Goal: Find specific page/section: Find specific page/section

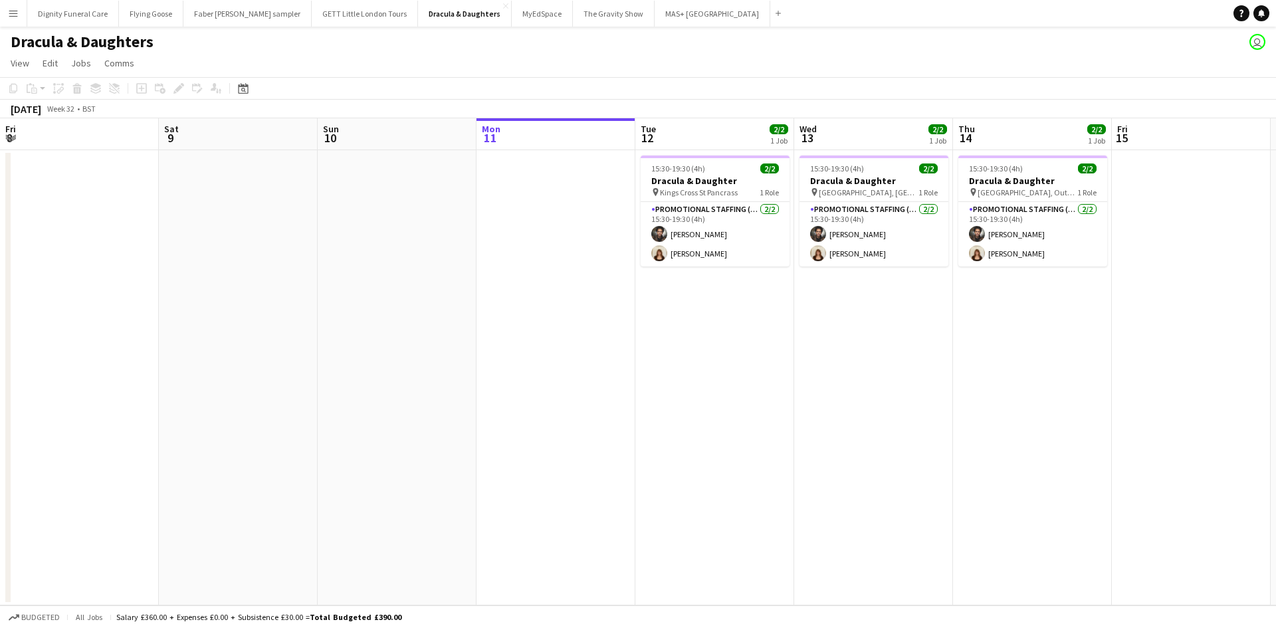
scroll to position [0, 318]
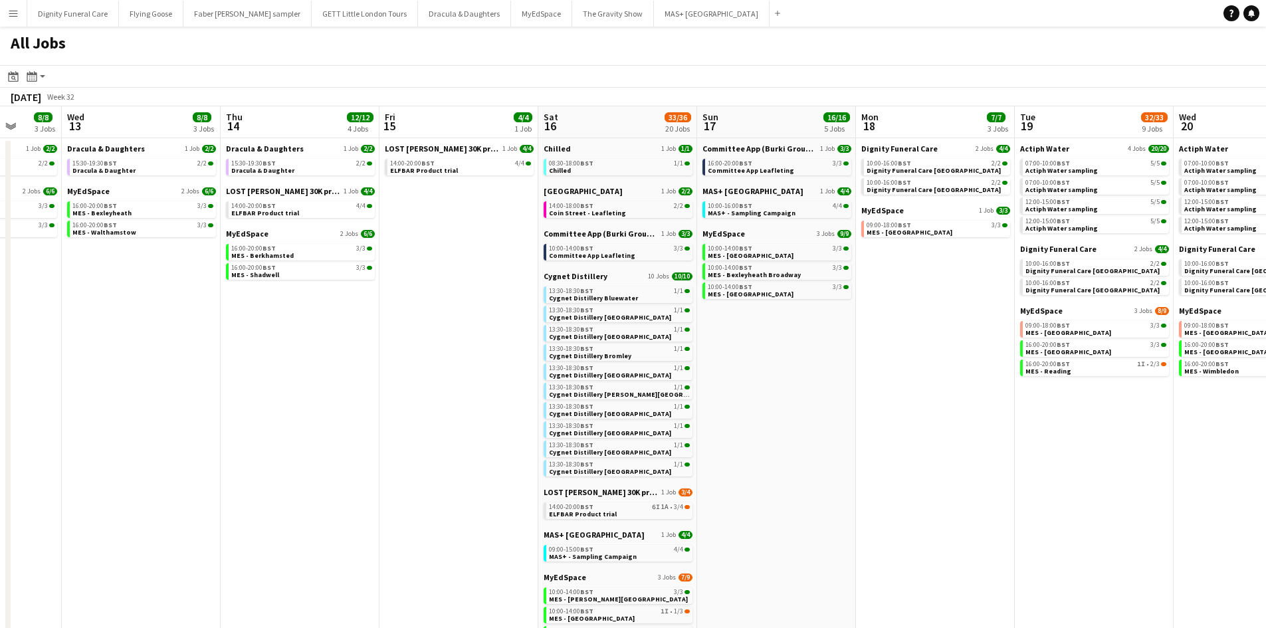
scroll to position [0, 597]
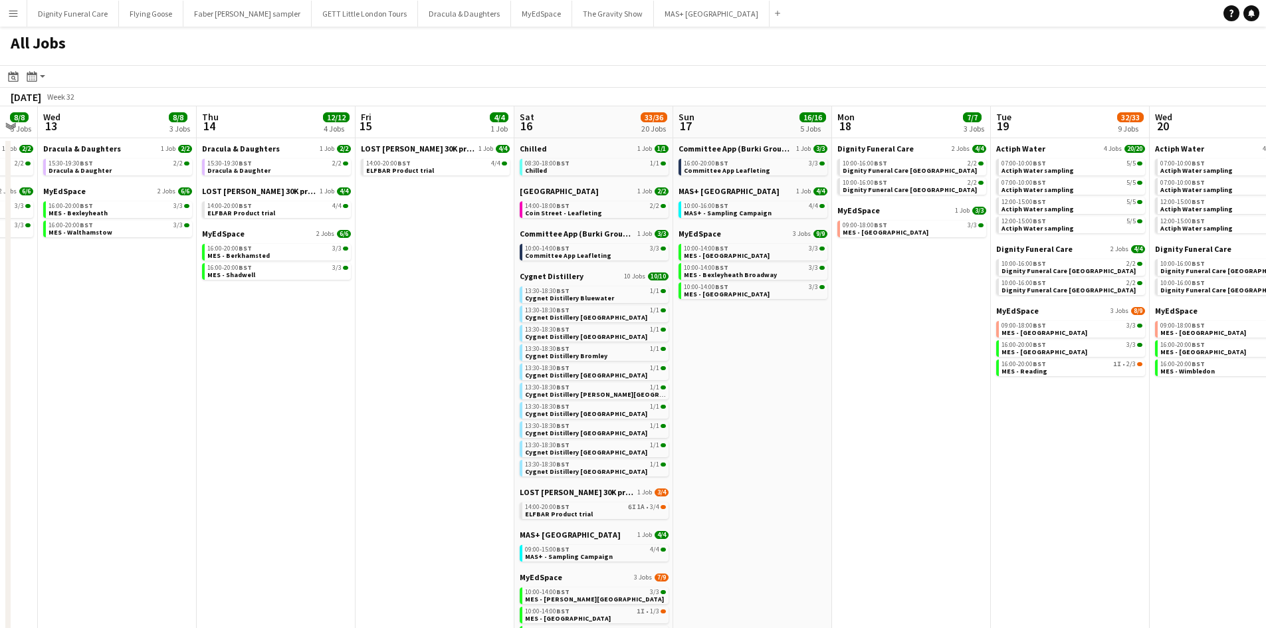
drag, startPoint x: 686, startPoint y: 334, endPoint x: 298, endPoint y: 330, distance: 388.0
click at [298, 330] on app-calendar-viewport "Sat 9 36/37 21 Jobs Sun 10 15/18 7 Jobs Mon 11 Tue 12 8/8 3 Jobs Wed 13 8/8 3 J…" at bounding box center [633, 463] width 1266 height 714
click at [858, 148] on span "Dignity Funeral Care" at bounding box center [875, 149] width 76 height 10
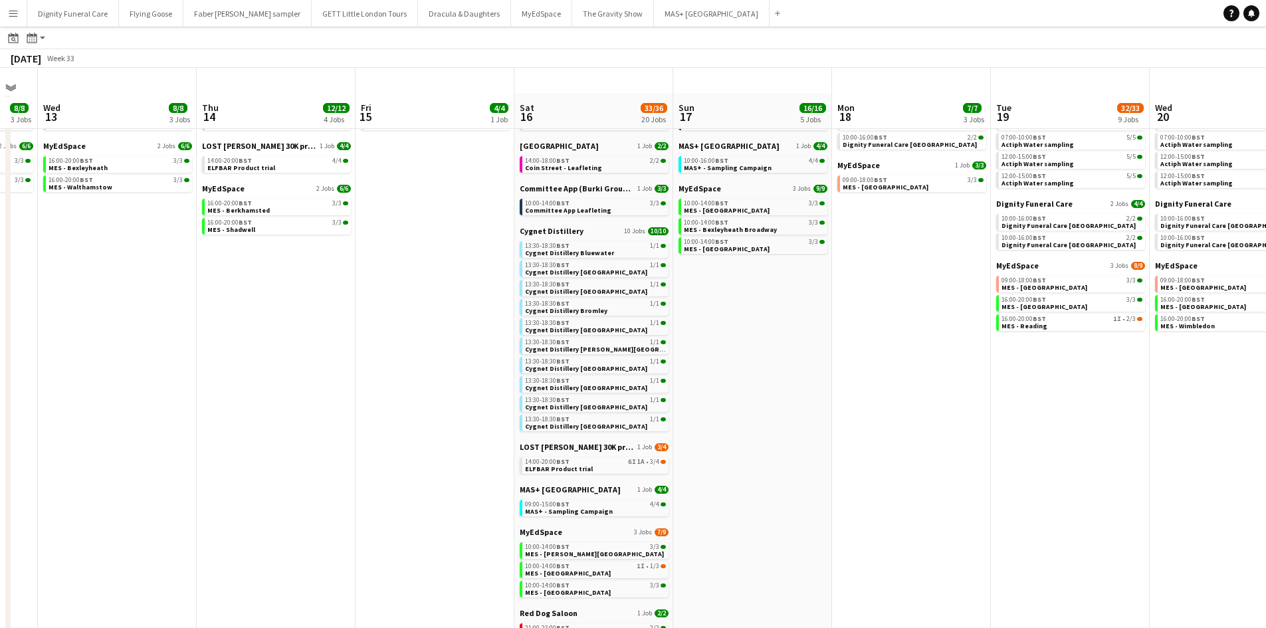
scroll to position [0, 0]
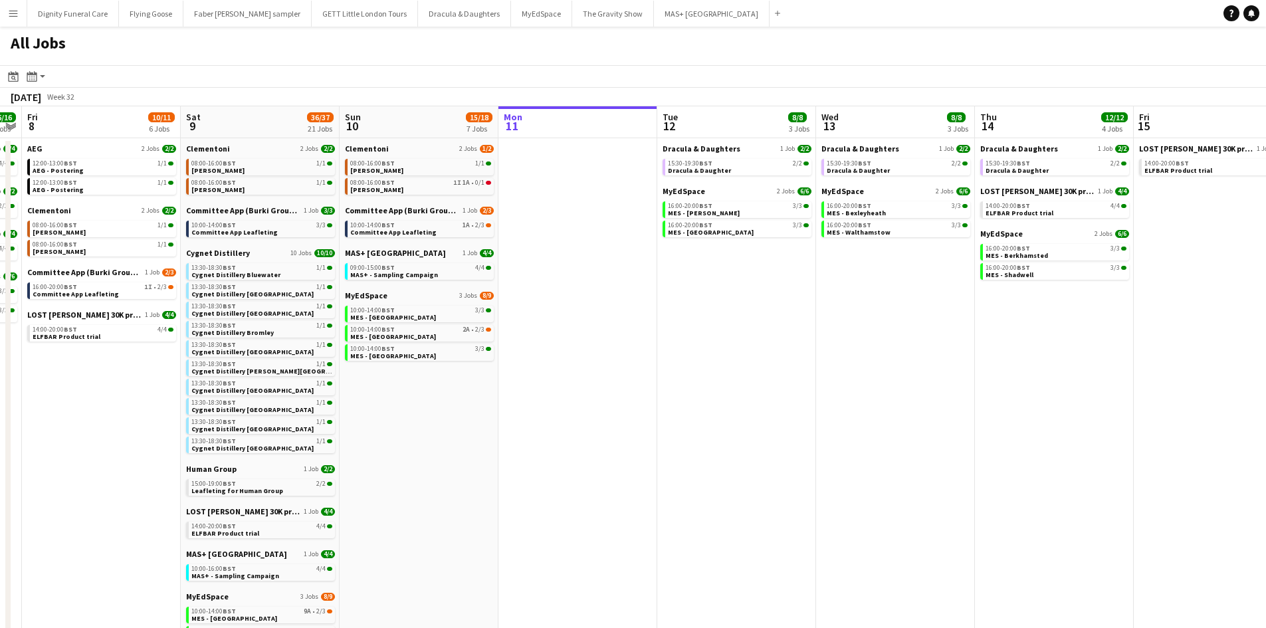
drag, startPoint x: 305, startPoint y: 371, endPoint x: 1084, endPoint y: 381, distance: 778.8
click at [1084, 381] on app-calendar-viewport "Wed 6 17/18 5 Jobs Thu 7 16/16 5 Jobs Fri 8 10/11 6 Jobs Sat 9 36/37 21 Jobs Su…" at bounding box center [633, 463] width 1266 height 714
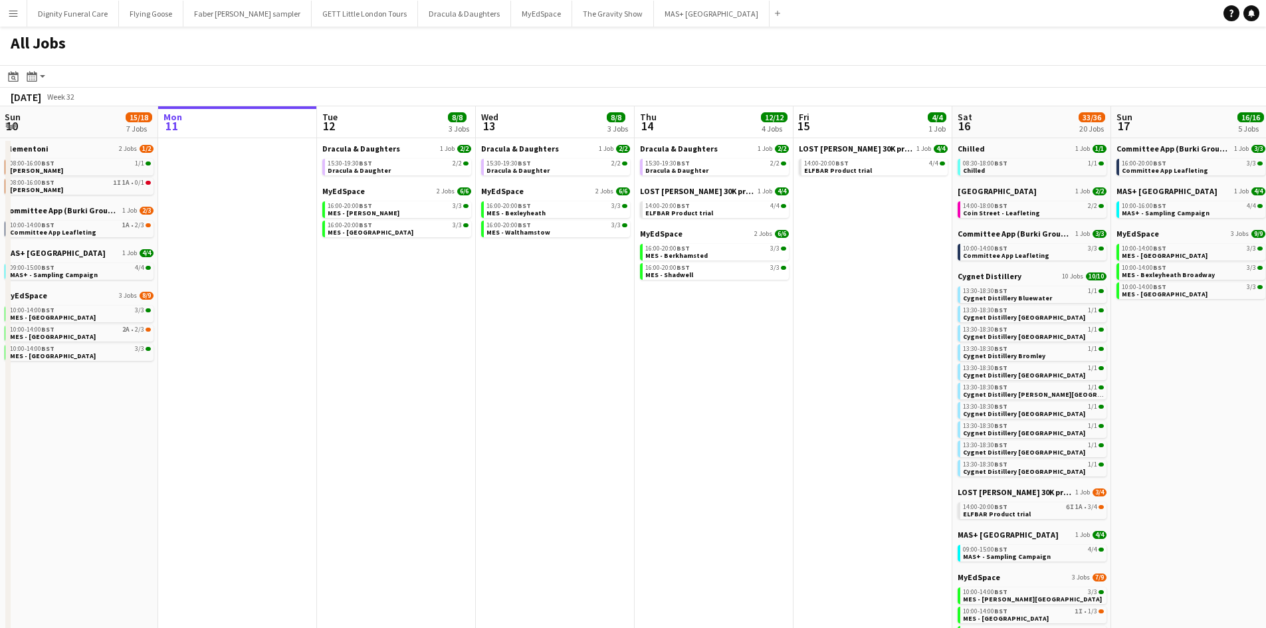
drag, startPoint x: 785, startPoint y: 425, endPoint x: 584, endPoint y: 420, distance: 201.4
click at [600, 424] on app-calendar-viewport "Wed 6 17/18 5 Jobs Thu 7 16/16 5 Jobs Fri 8 10/11 6 Jobs Sat 9 36/37 21 Jobs Su…" at bounding box center [633, 463] width 1266 height 714
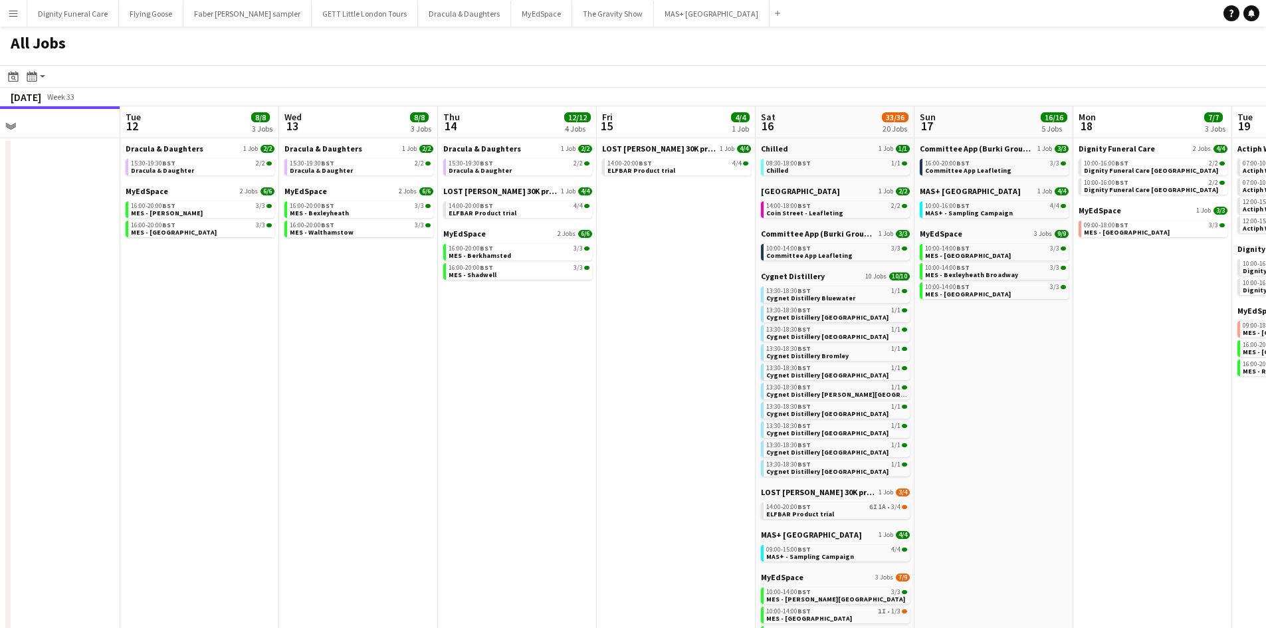
drag, startPoint x: 649, startPoint y: 399, endPoint x: 572, endPoint y: 399, distance: 77.1
click at [575, 399] on app-calendar-viewport "Fri 8 10/11 6 Jobs Sat 9 36/37 21 Jobs Sun 10 15/18 7 Jobs Mon 11 Tue 12 8/8 3 …" at bounding box center [633, 463] width 1266 height 714
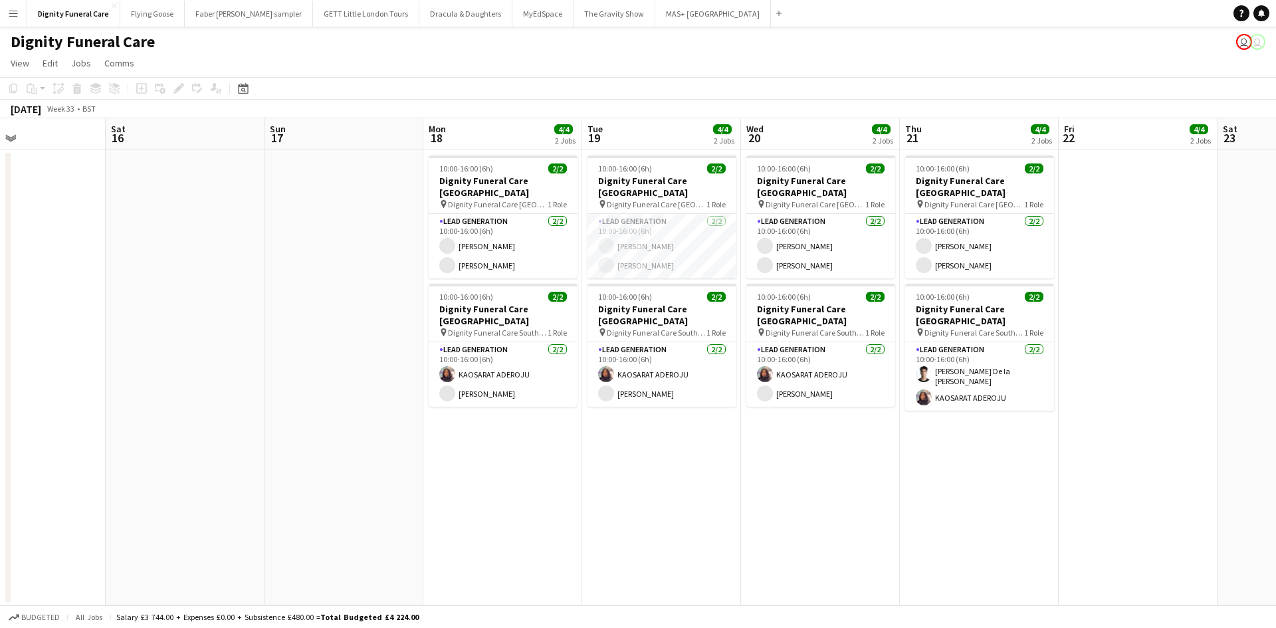
drag, startPoint x: 827, startPoint y: 316, endPoint x: 133, endPoint y: 284, distance: 695.0
click at [133, 284] on app-calendar-viewport "Tue 12 Wed 13 Thu 14 Fri 15 Sat 16 Sun 17 Mon 18 4/4 2 Jobs Tue 19 4/4 2 Jobs W…" at bounding box center [638, 361] width 1276 height 487
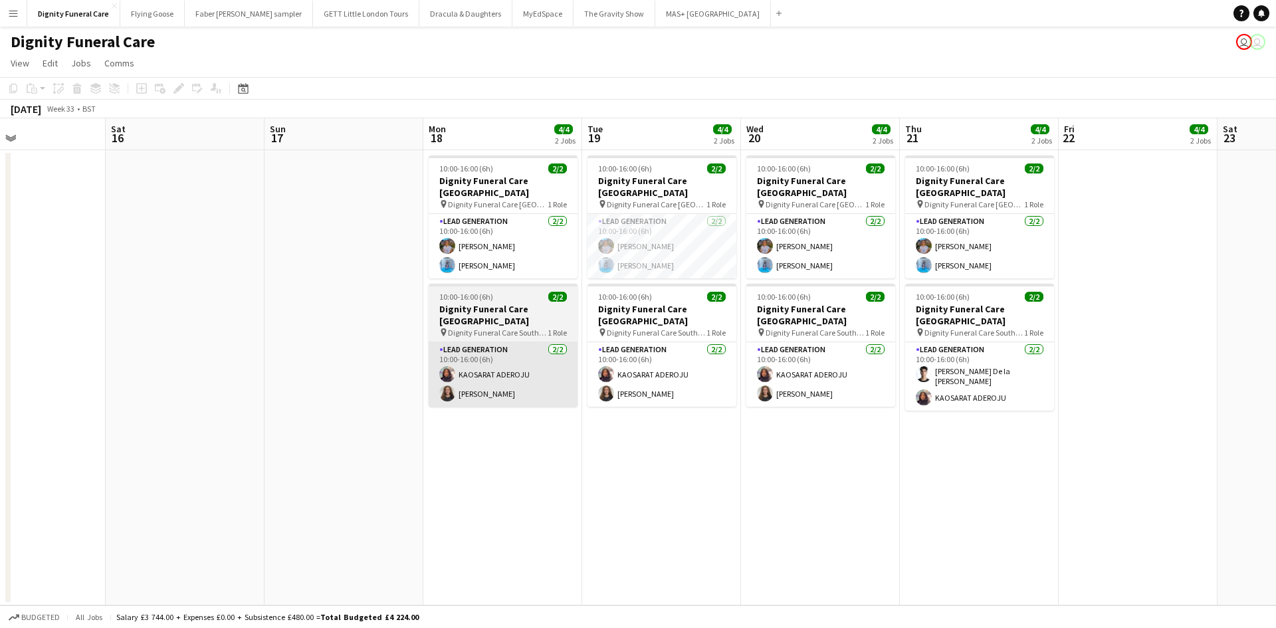
scroll to position [0, 524]
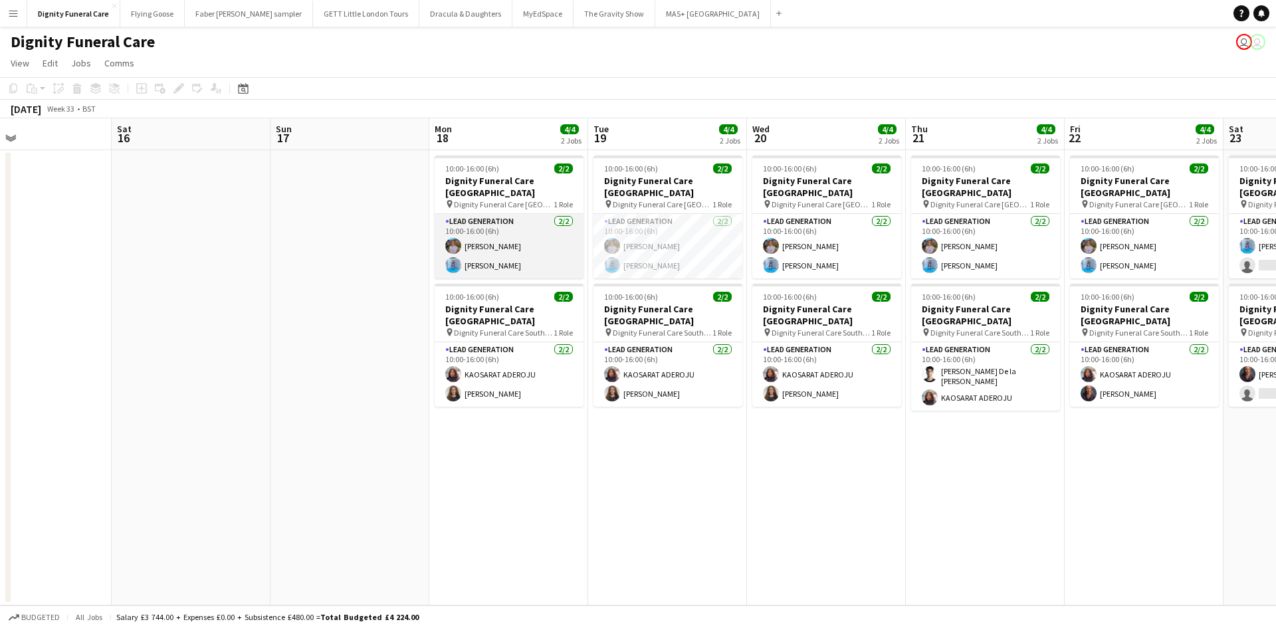
click at [488, 255] on app-card-role "Lead Generation 2/2 10:00-16:00 (6h) Donna Deans Jordan Bruce" at bounding box center [509, 246] width 149 height 64
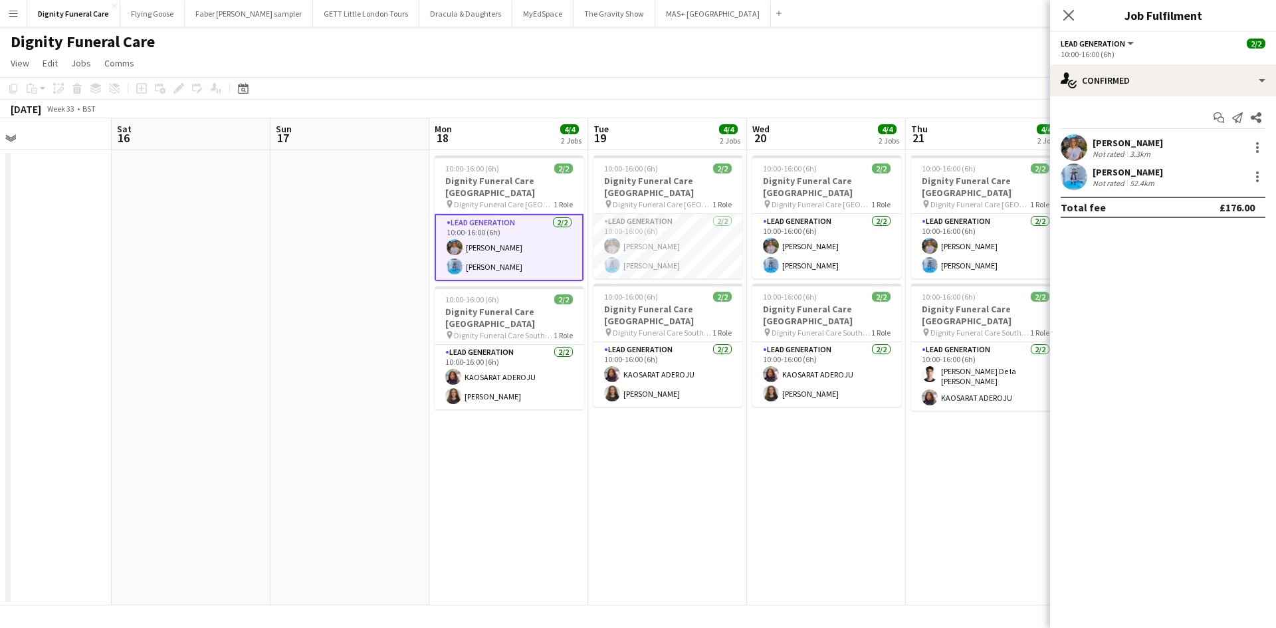
click at [1106, 168] on div "Jordan Bruce" at bounding box center [1127, 172] width 70 height 12
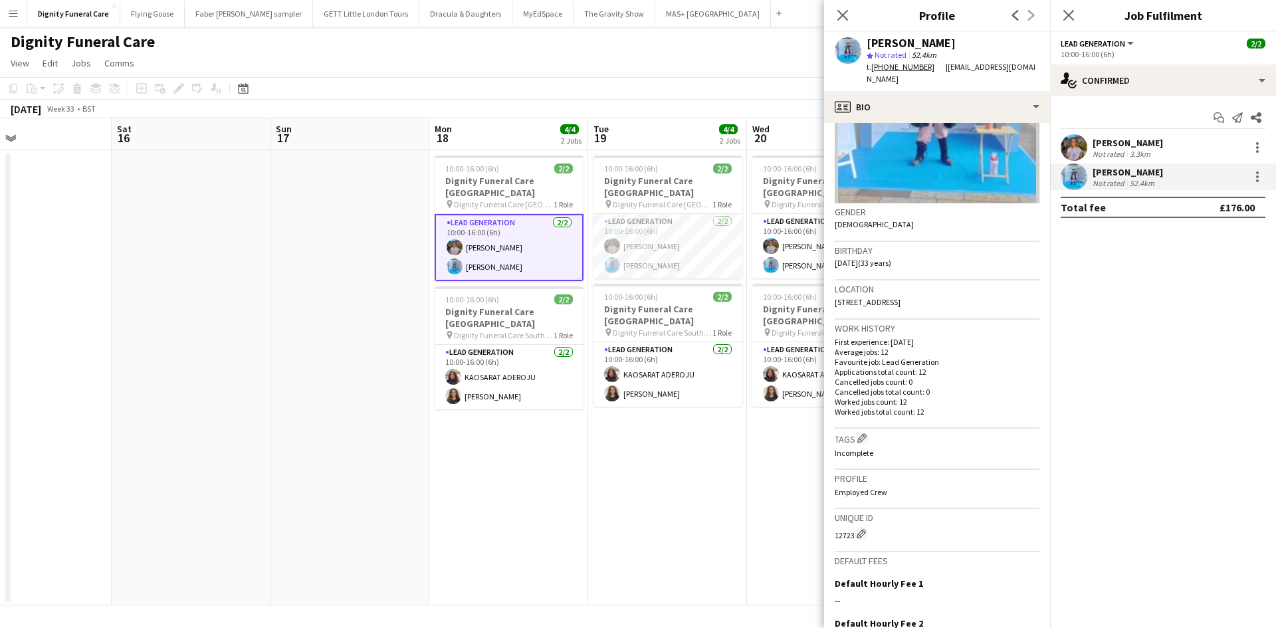
scroll to position [133, 0]
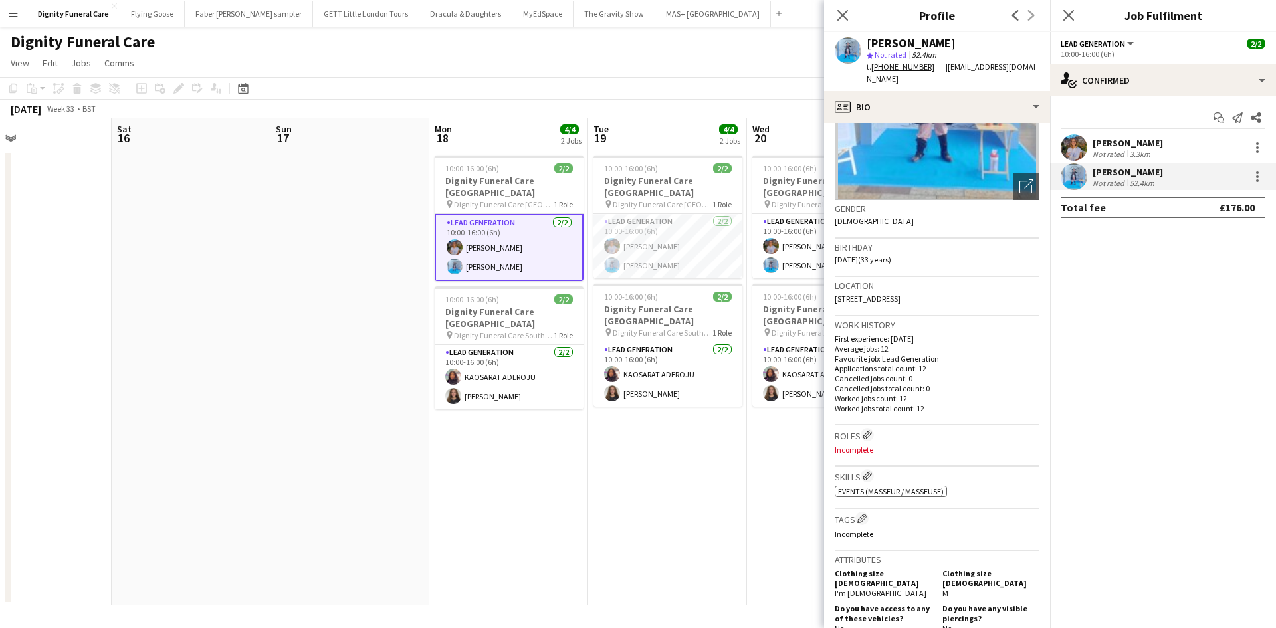
drag, startPoint x: 959, startPoint y: 285, endPoint x: 832, endPoint y: 290, distance: 127.7
click at [832, 290] on app-crew-profile-bio "Open photos pop-in Gender Male Birthday 15-08-1991 (33 years) Location 9 Mill S…" at bounding box center [937, 375] width 226 height 505
copy span "9 Mill Street, Montrose, DD10 8NP"
click at [304, 229] on app-date-cell at bounding box center [349, 377] width 159 height 455
